Goal: Task Accomplishment & Management: Use online tool/utility

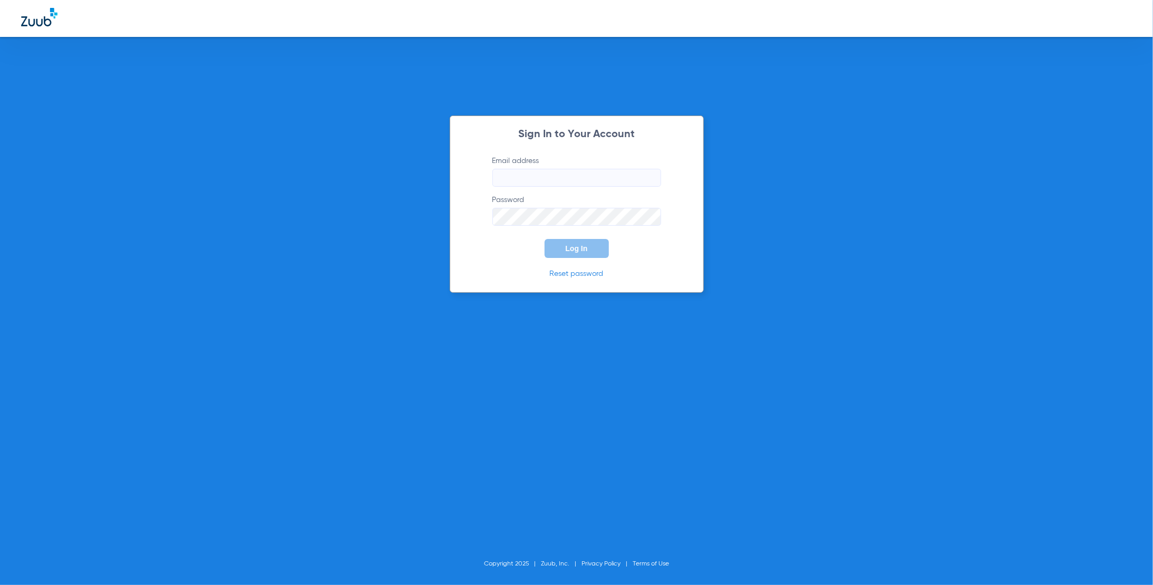
type input "[PERSON_NAME][EMAIL_ADDRESS][DOMAIN_NAME]"
click at [584, 254] on button "Log In" at bounding box center [576, 248] width 64 height 19
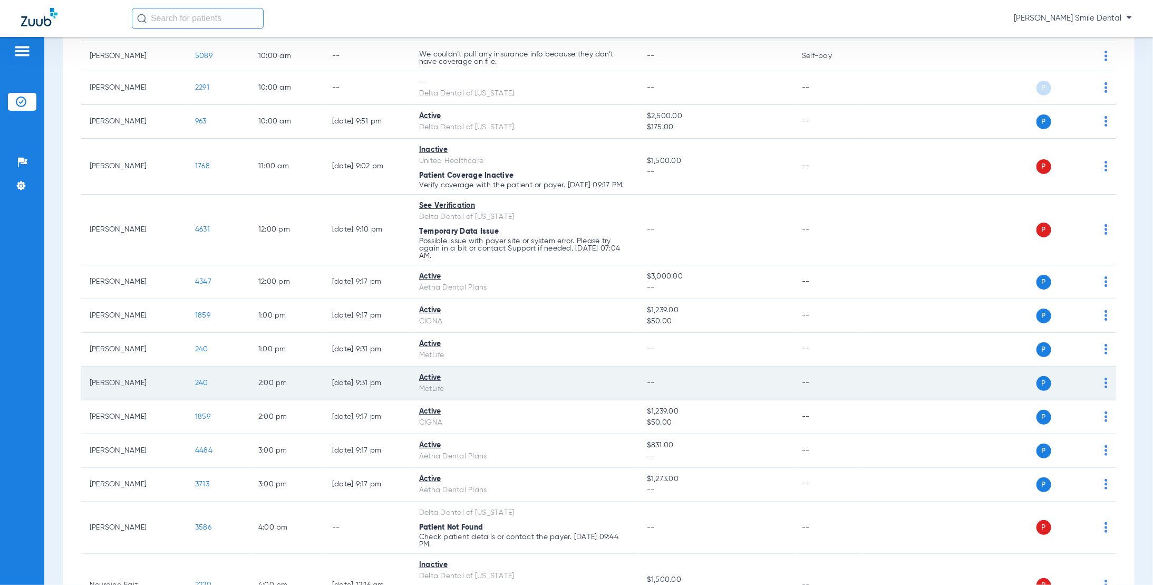
scroll to position [264, 0]
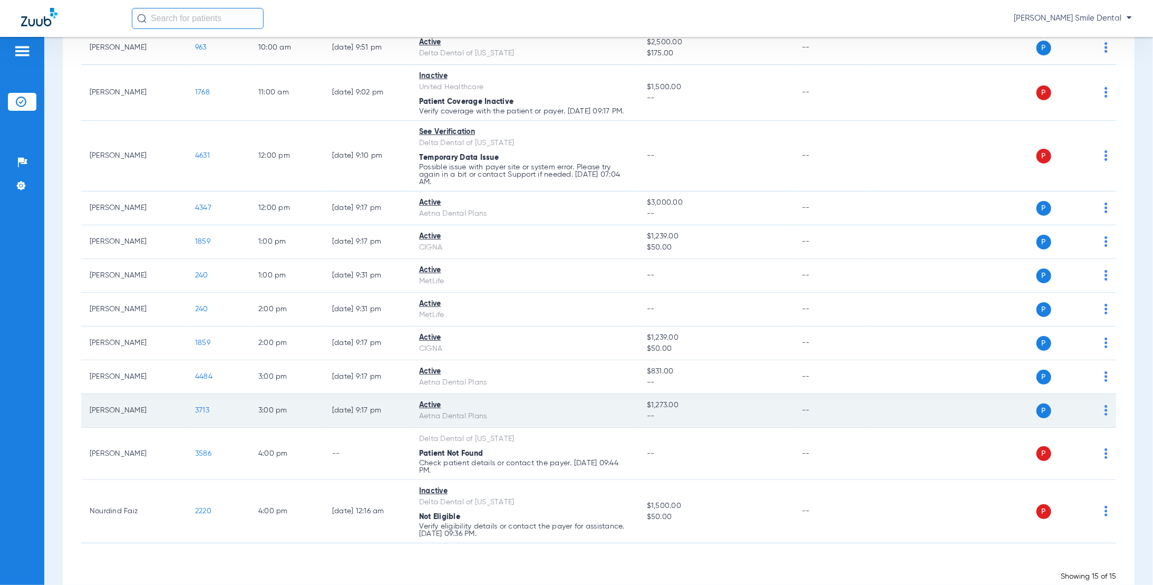
click at [203, 414] on span "3713" at bounding box center [202, 409] width 14 height 7
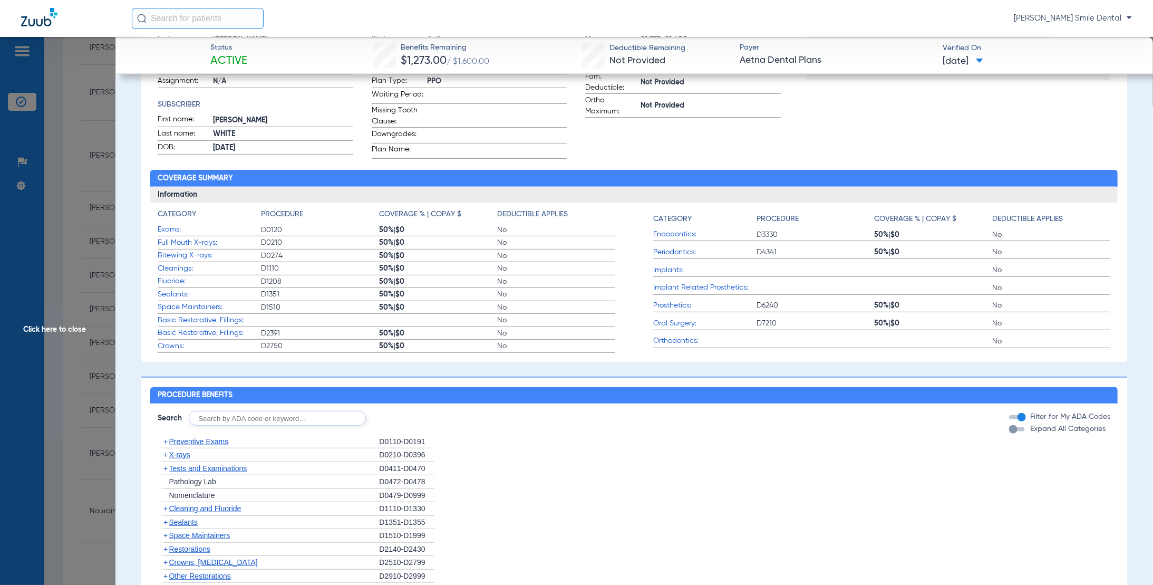
scroll to position [211, 0]
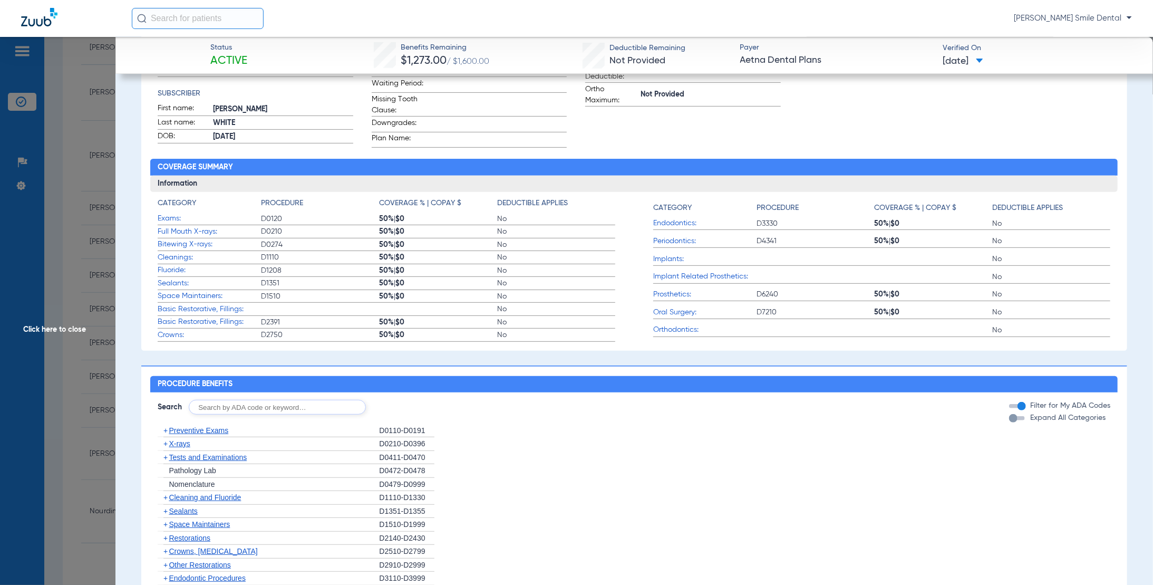
click at [1009, 422] on div "button" at bounding box center [1013, 418] width 8 height 8
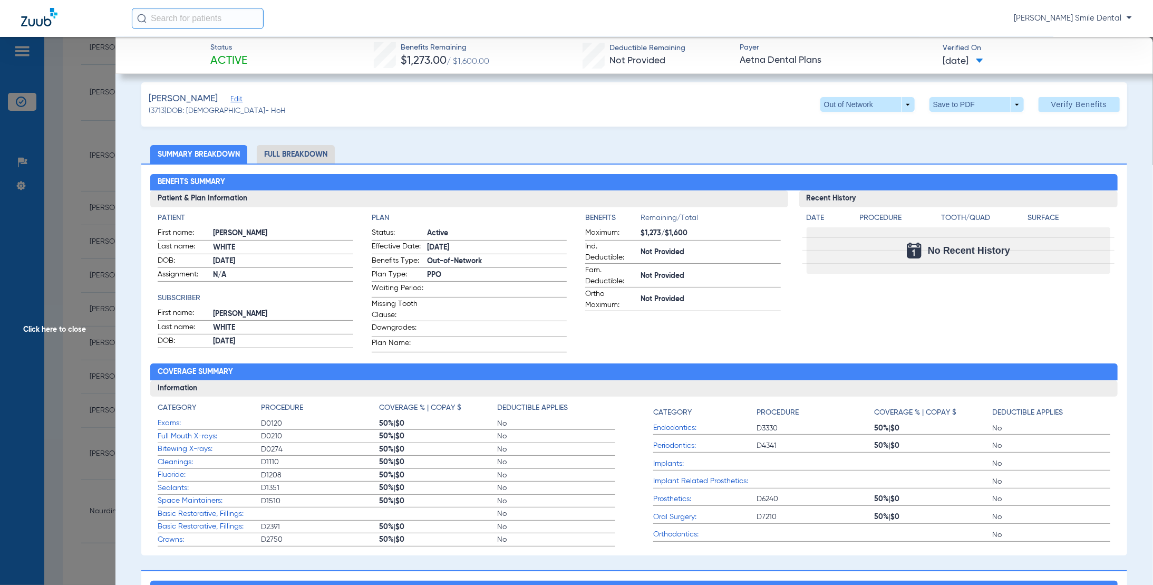
scroll to position [0, 0]
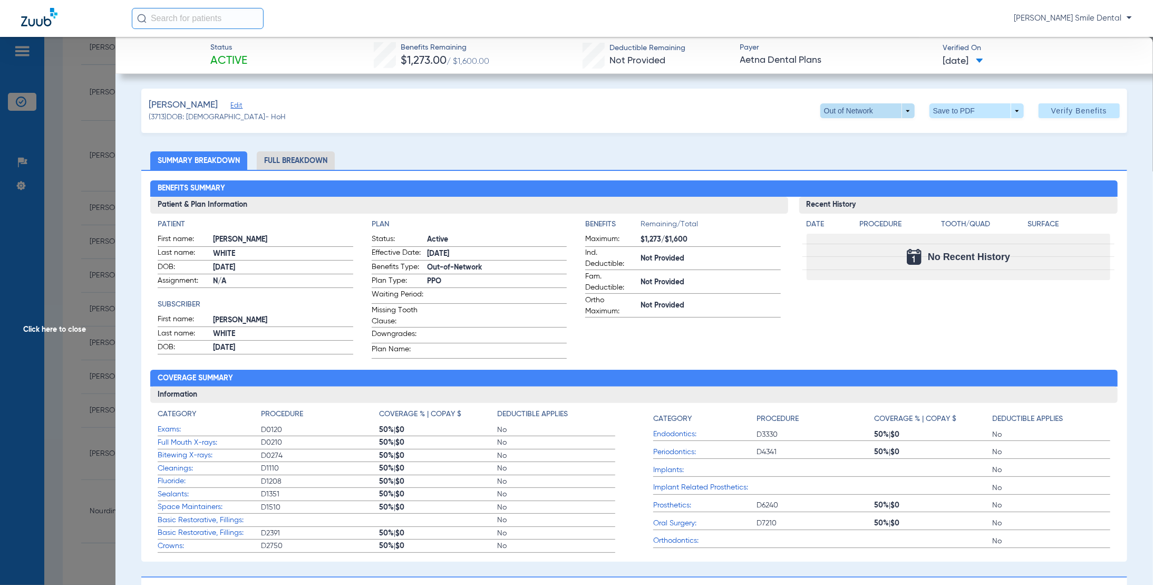
click at [901, 112] on span at bounding box center [867, 110] width 94 height 15
click at [862, 132] on span "PPO" at bounding box center [846, 131] width 49 height 7
click at [299, 159] on li "Full Breakdown" at bounding box center [296, 160] width 78 height 18
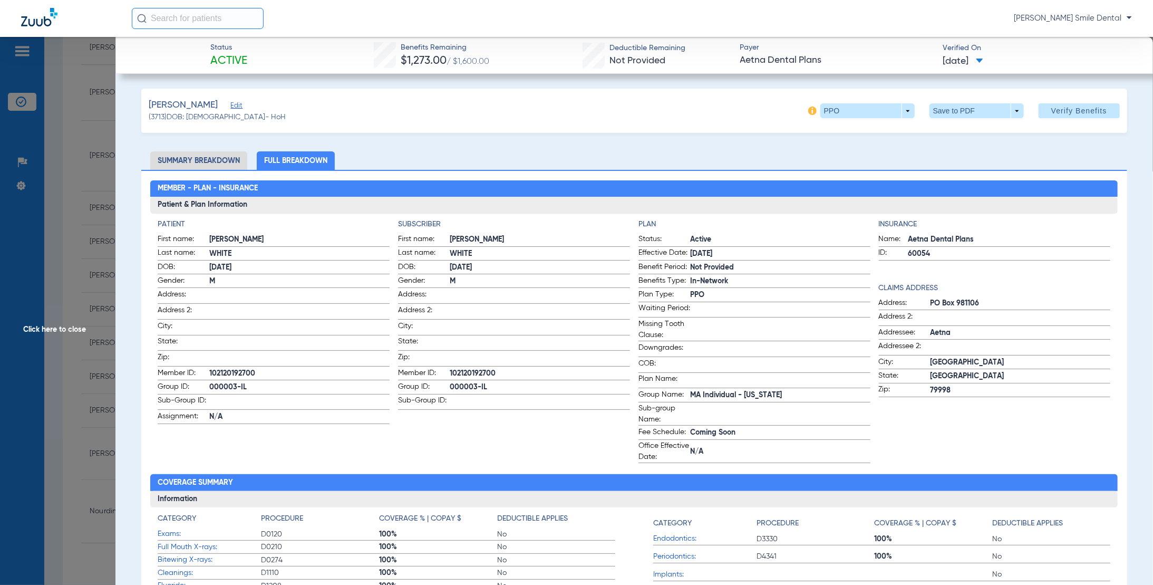
drag, startPoint x: 450, startPoint y: 383, endPoint x: 457, endPoint y: 383, distance: 6.9
click at [457, 383] on span "000003-IL" at bounding box center [540, 387] width 180 height 11
drag, startPoint x: 457, startPoint y: 383, endPoint x: 449, endPoint y: 383, distance: 7.9
click at [450, 383] on span "000003-IL" at bounding box center [540, 387] width 180 height 11
drag, startPoint x: 449, startPoint y: 383, endPoint x: 488, endPoint y: 381, distance: 38.5
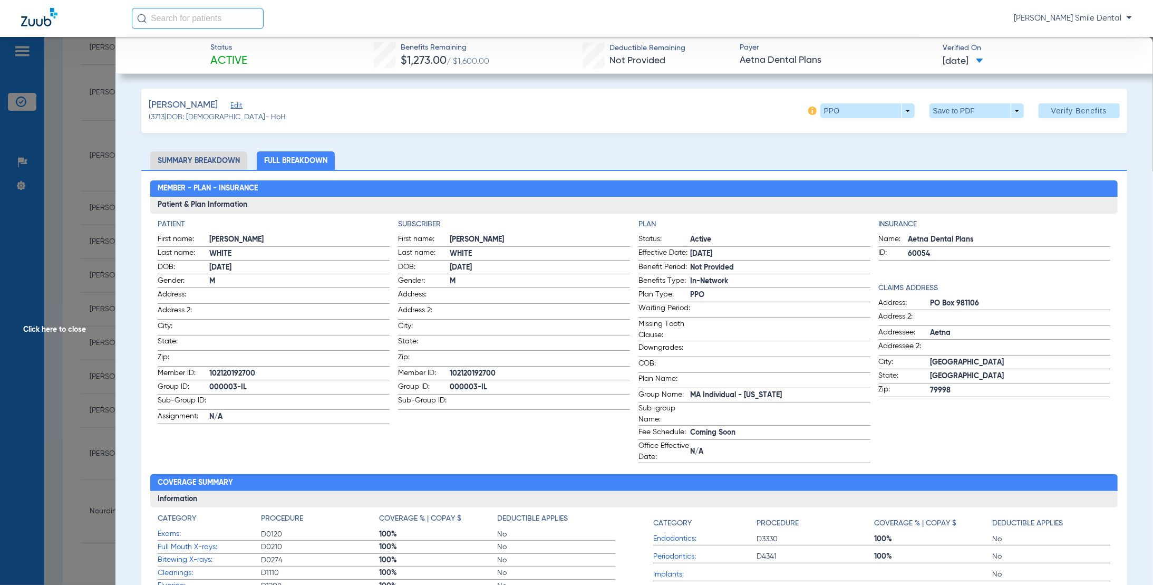
click at [488, 382] on span "000003-IL" at bounding box center [540, 387] width 180 height 11
copy span "000003-IL"
click at [62, 330] on span "Click here to close" at bounding box center [57, 329] width 115 height 585
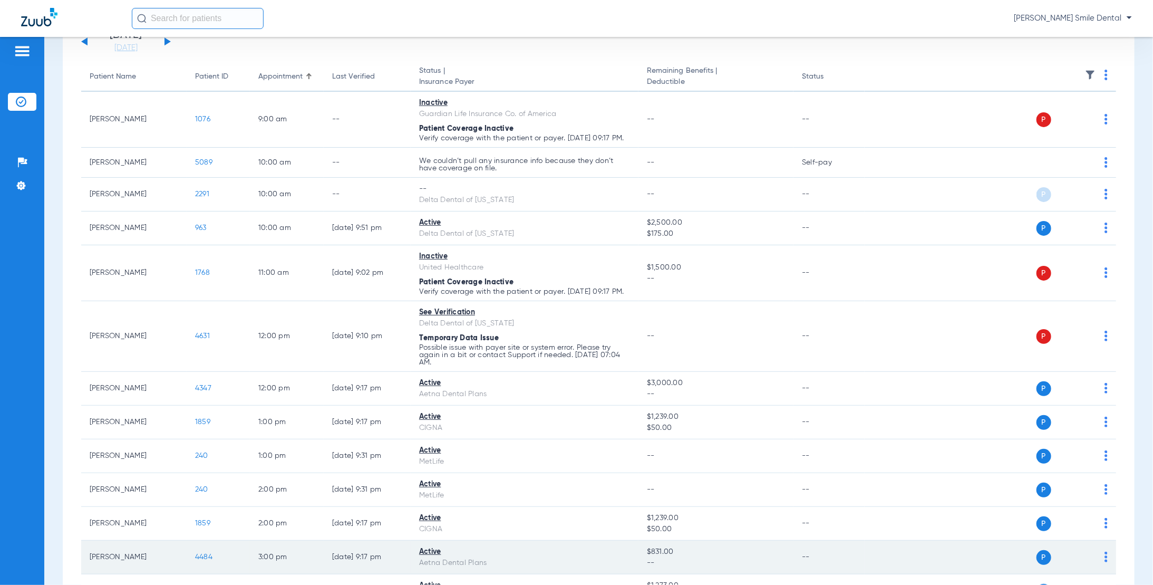
scroll to position [53, 0]
